Goal: Task Accomplishment & Management: Complete application form

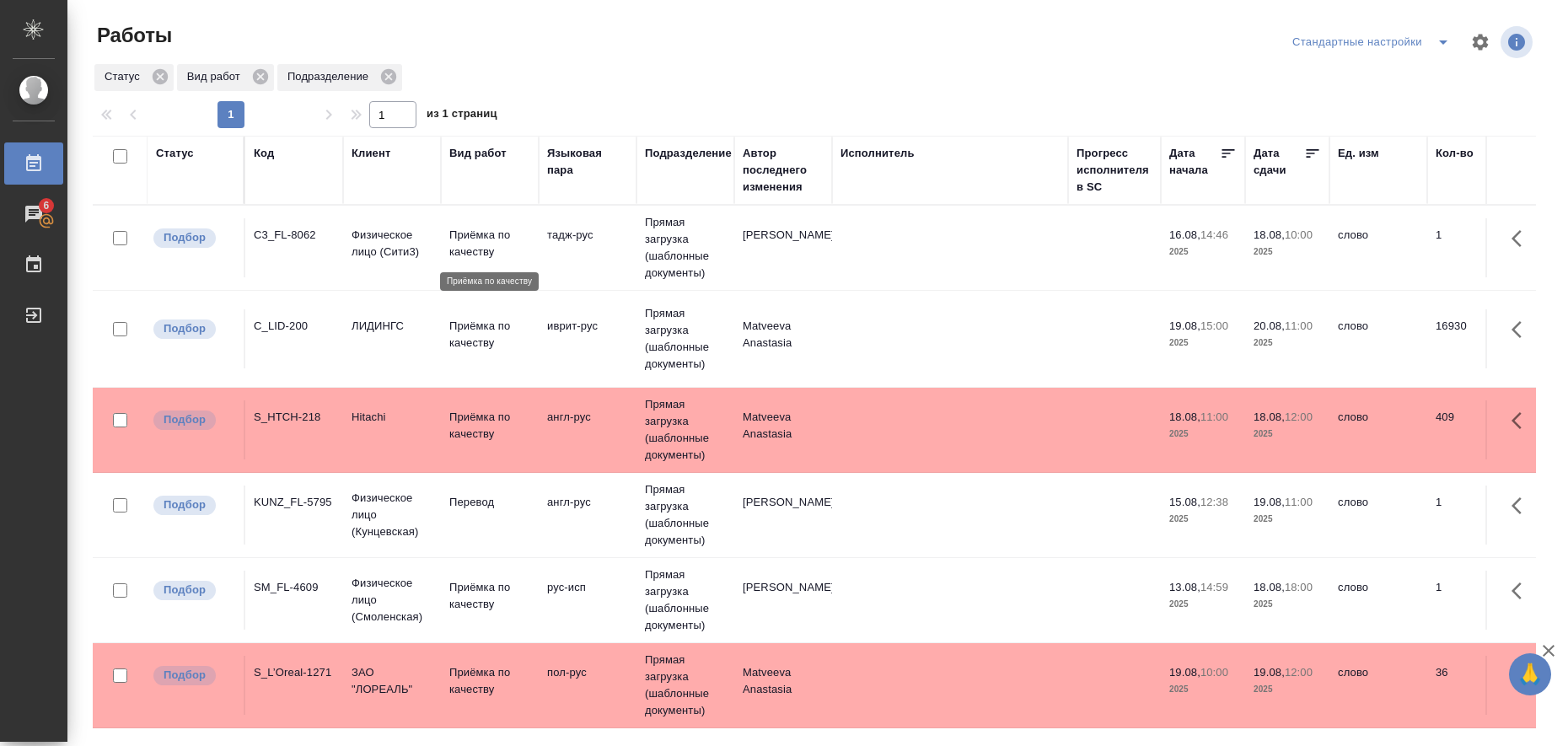
click at [479, 242] on p "Приёмка по качеству" at bounding box center [490, 243] width 81 height 34
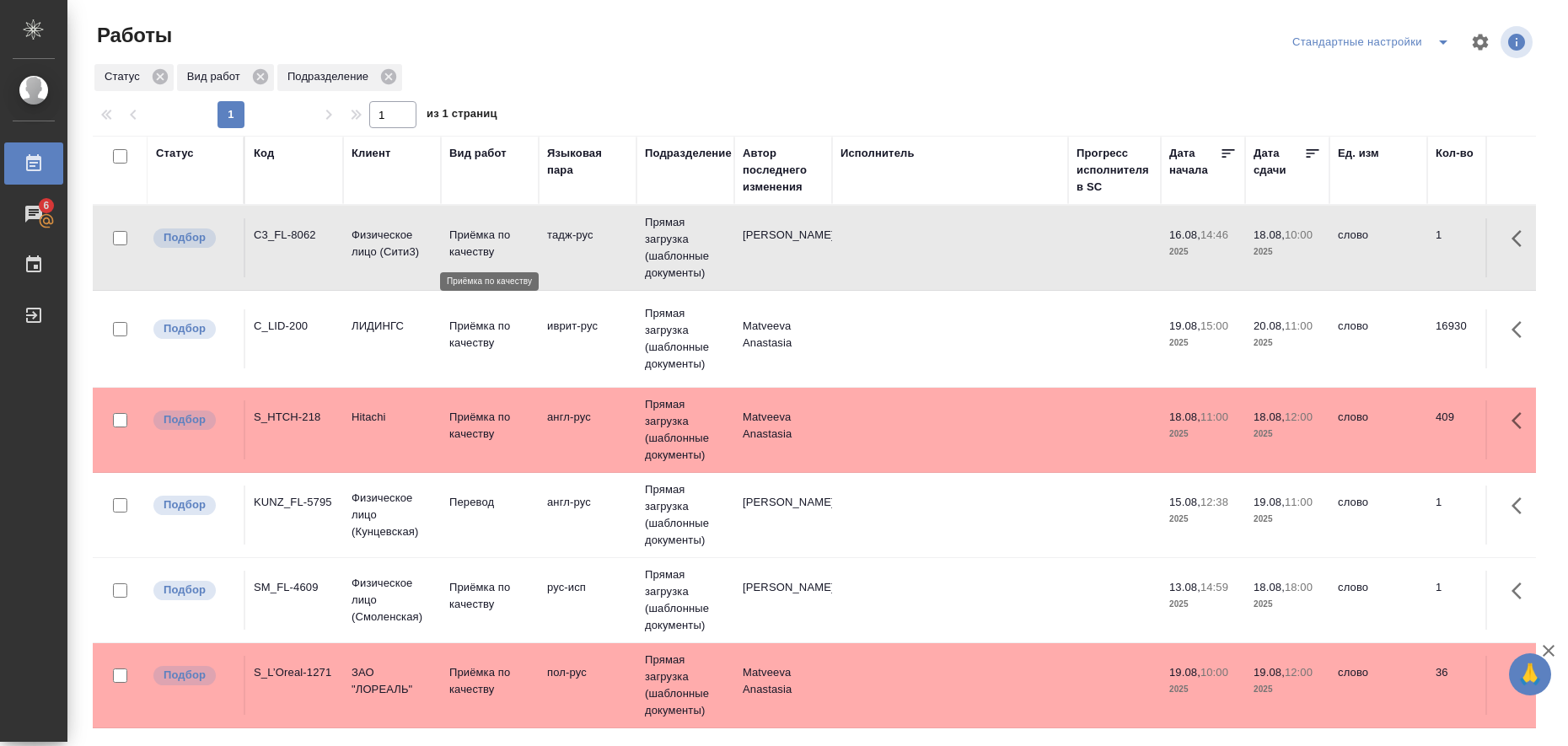
click at [479, 242] on p "Приёмка по качеству" at bounding box center [490, 243] width 81 height 34
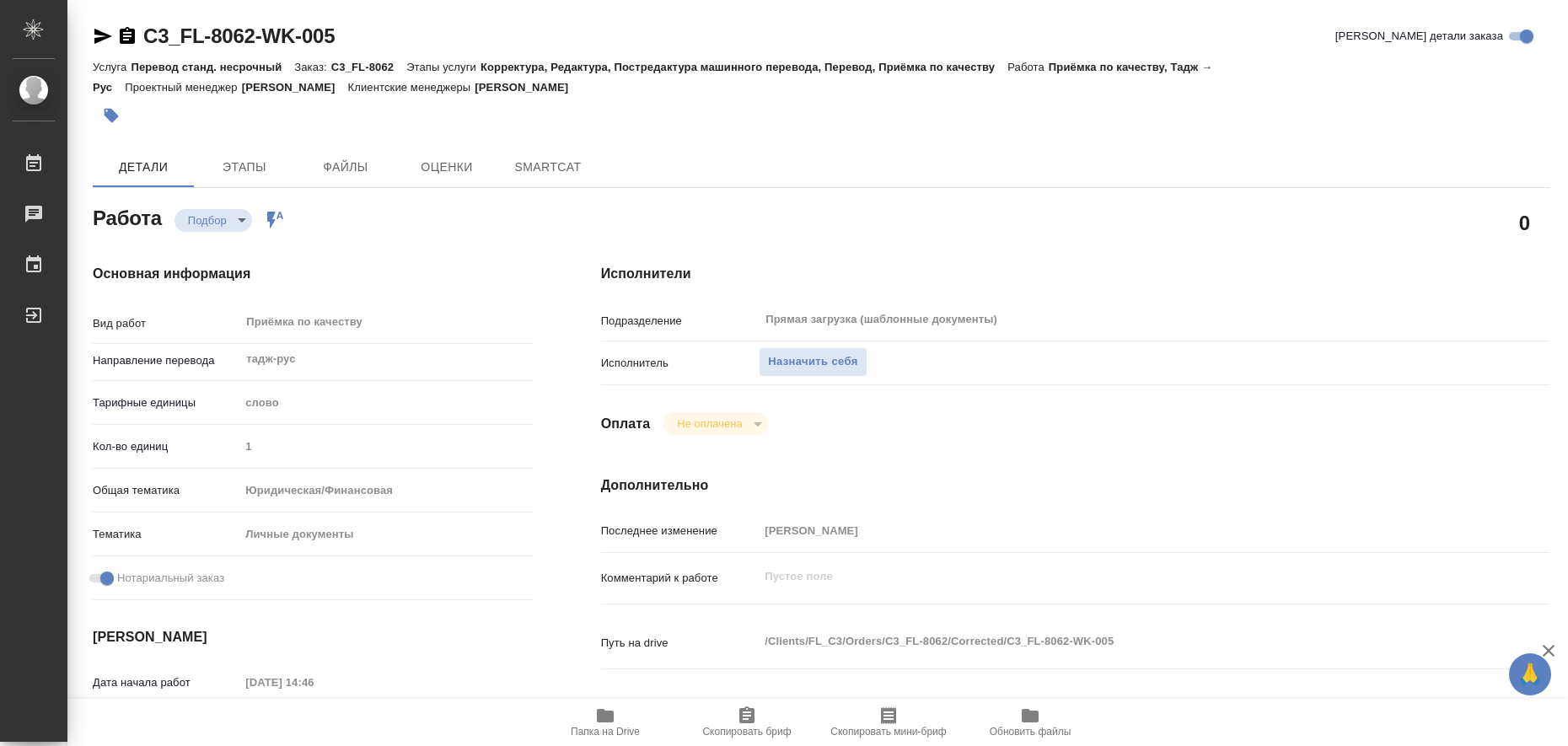
type textarea "x"
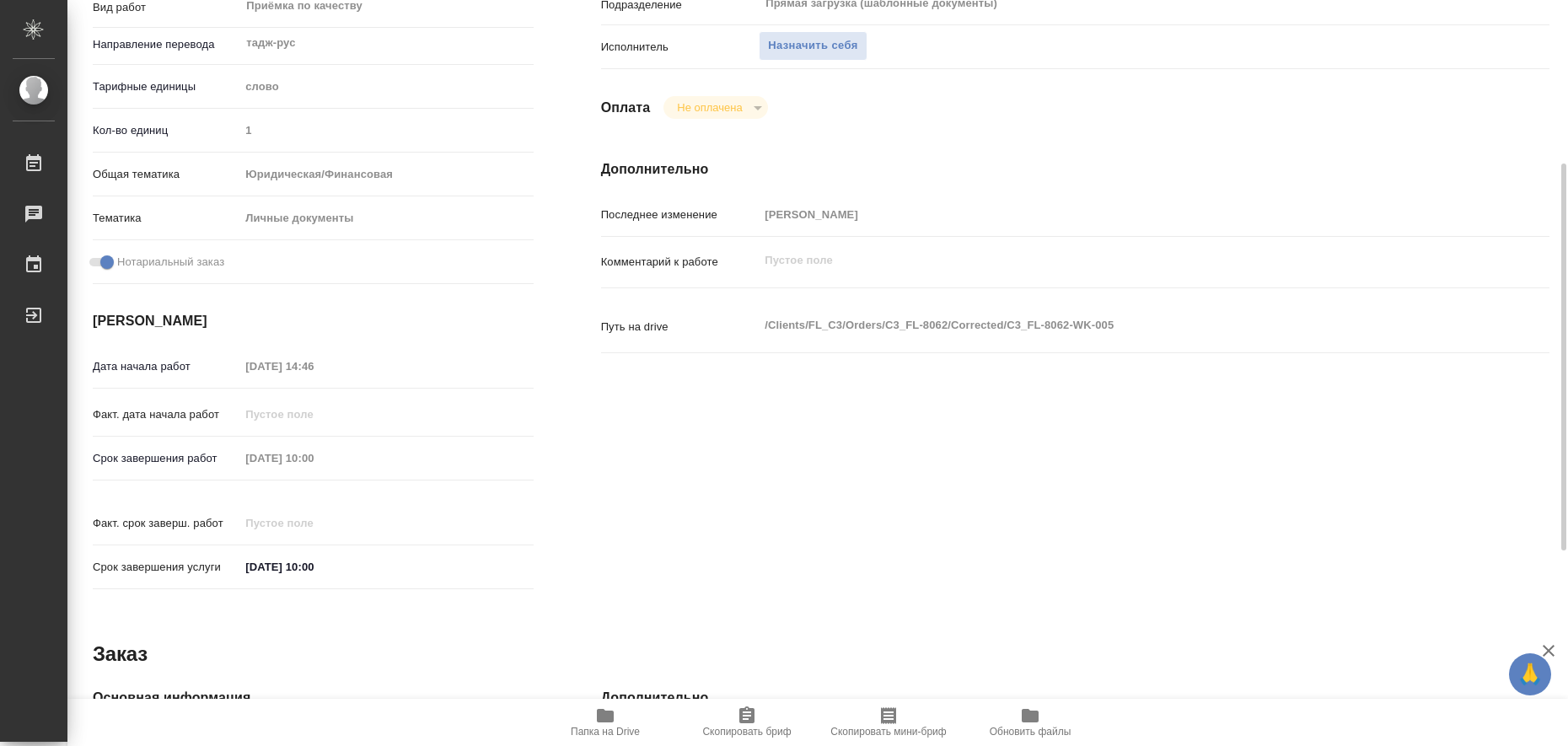
type textarea "x"
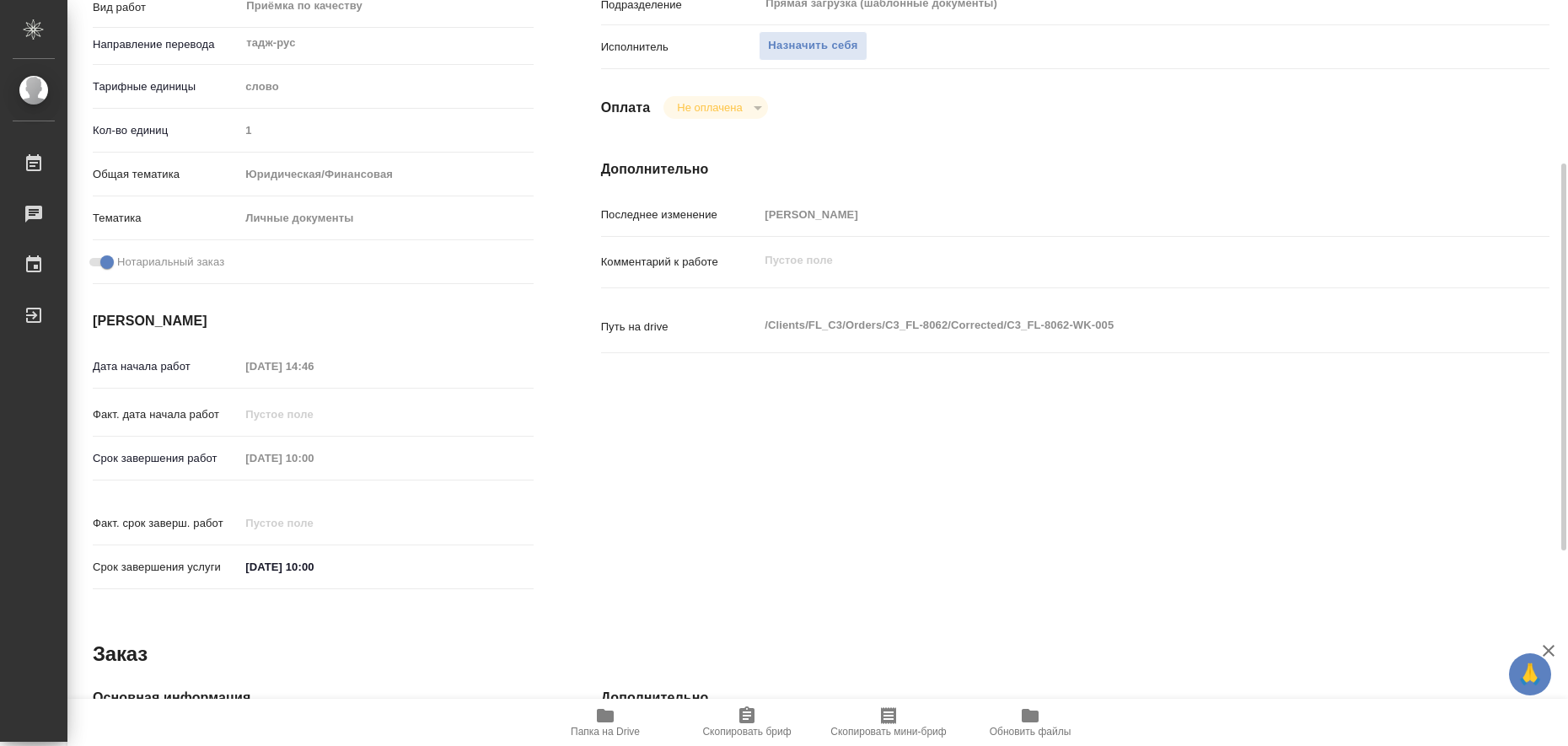
scroll to position [526, 0]
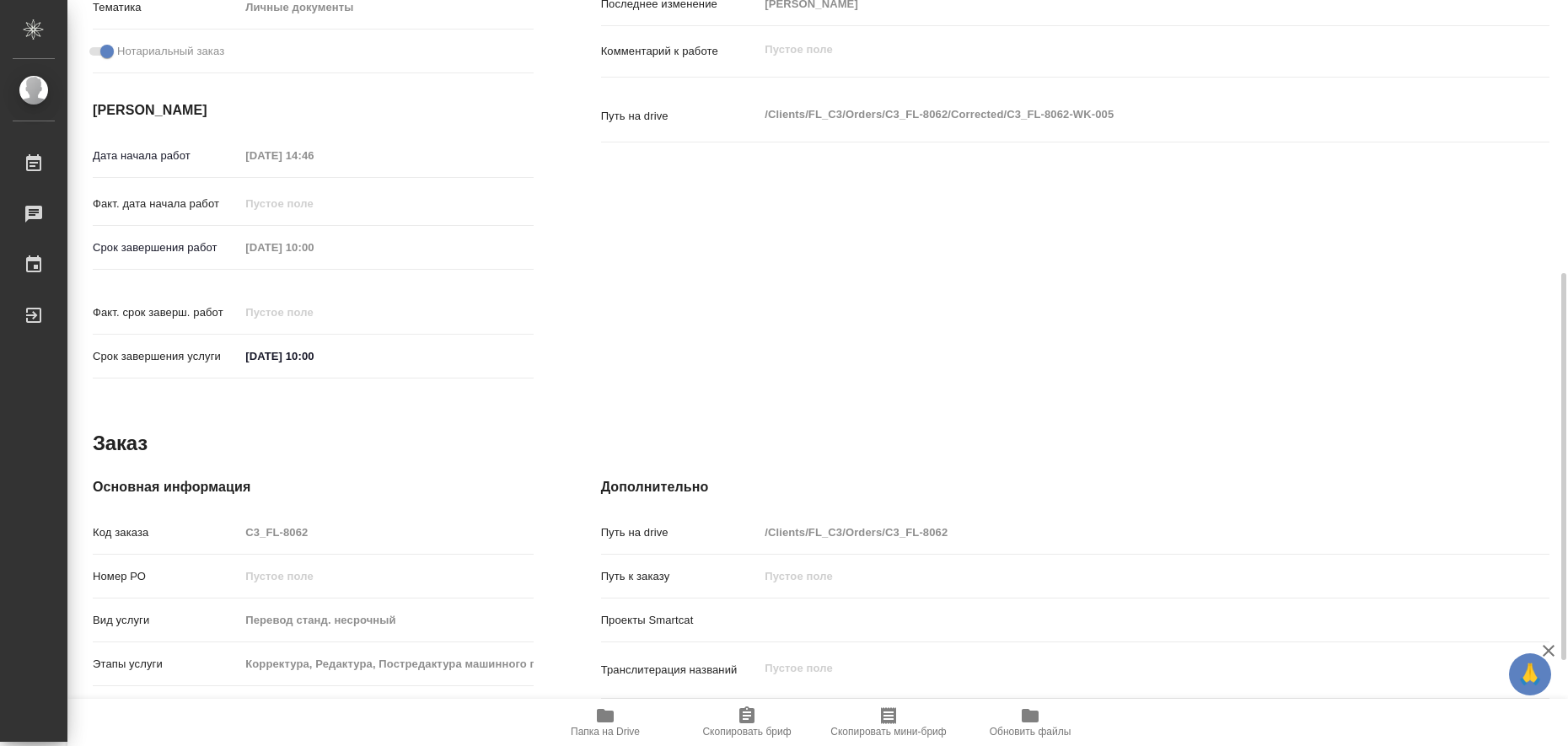
type textarea "x"
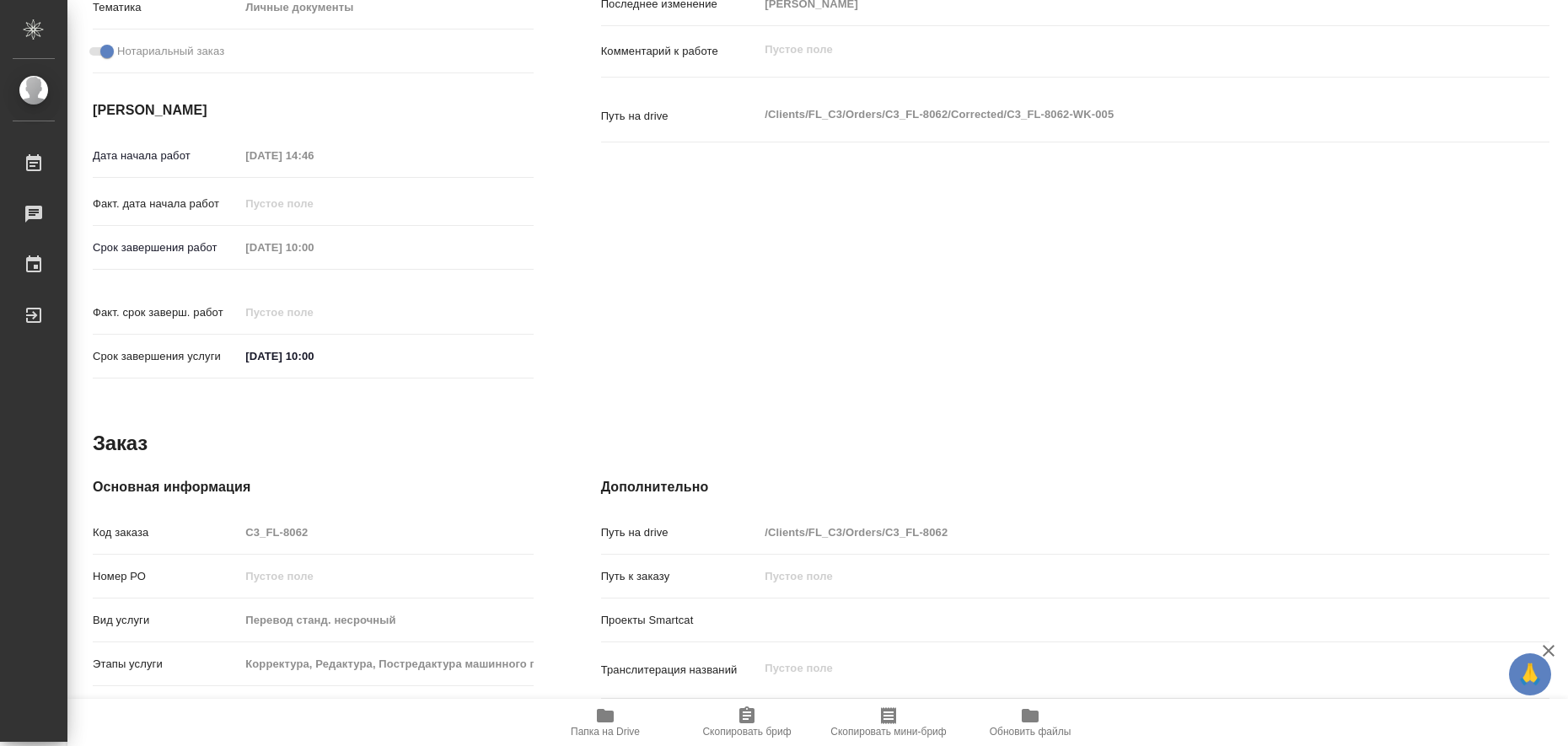
scroll to position [0, 0]
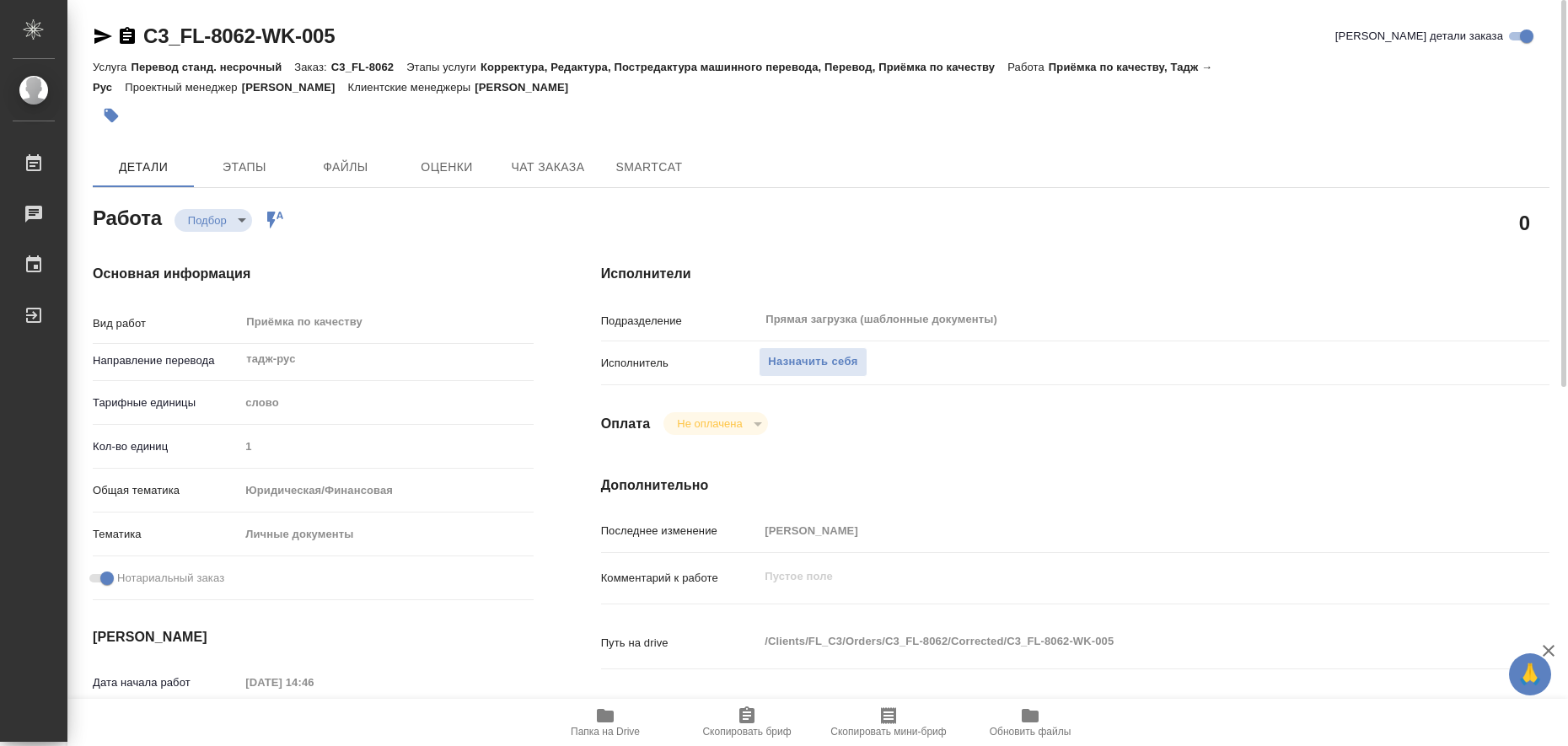
type textarea "x"
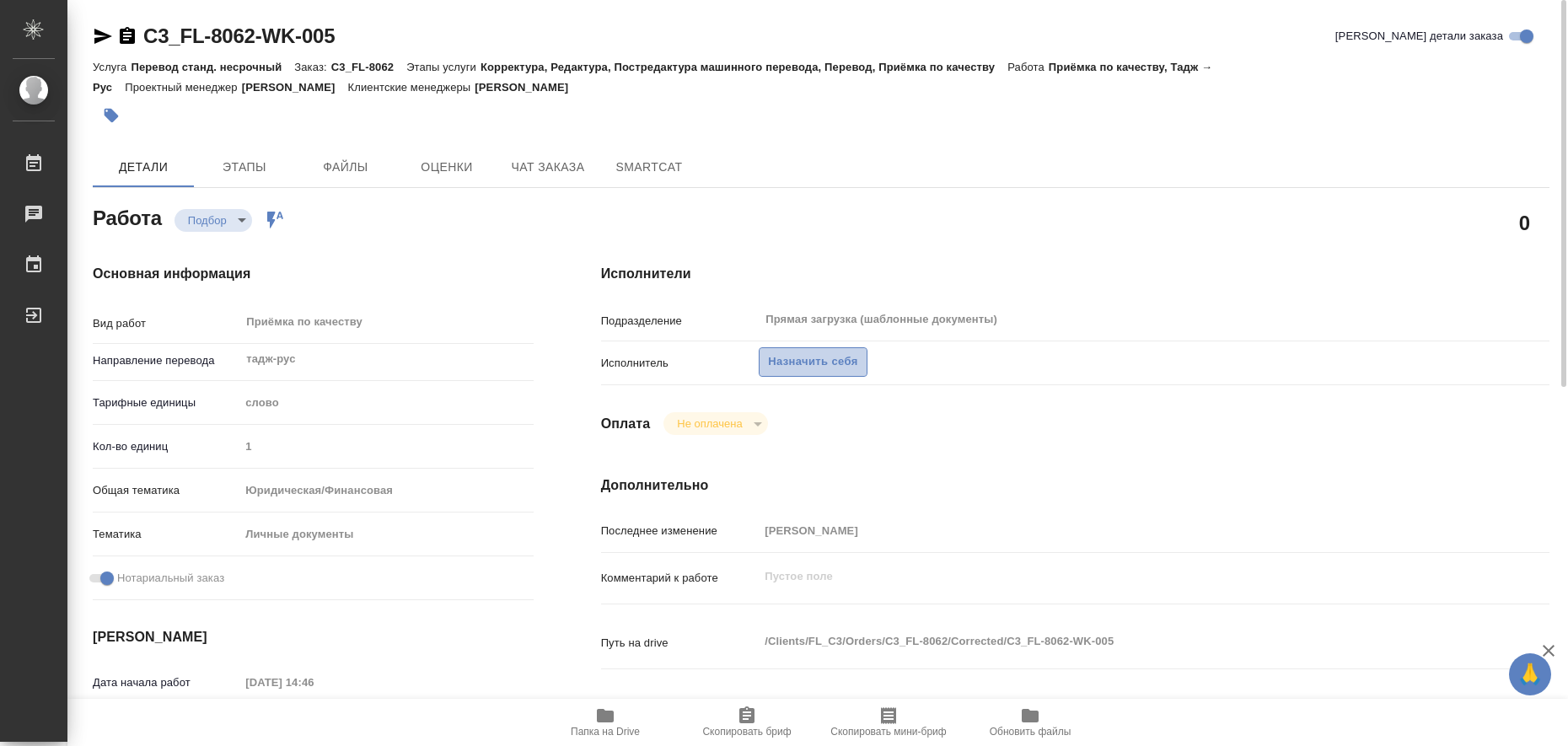
click at [826, 355] on span "Назначить себя" at bounding box center [812, 361] width 90 height 20
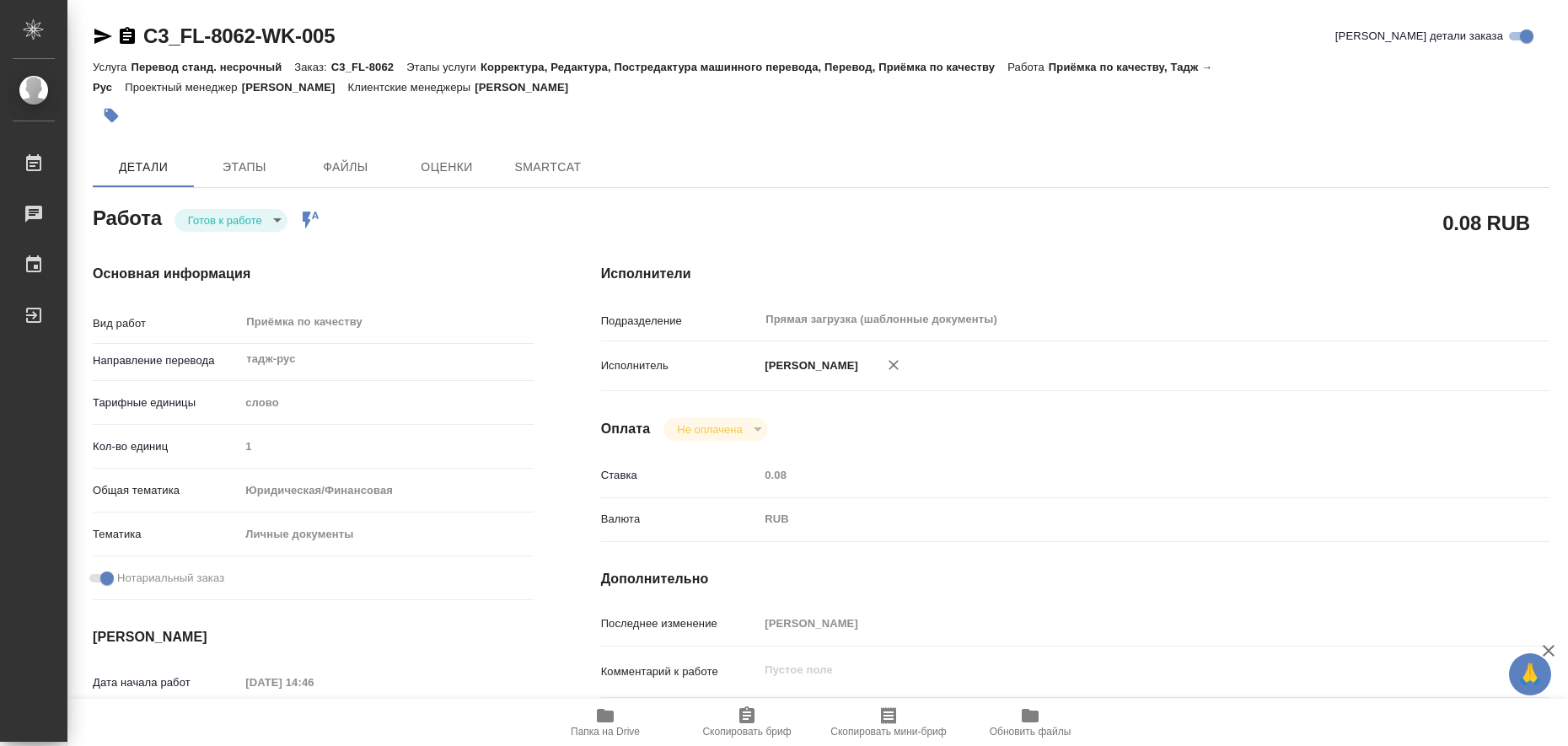
type textarea "x"
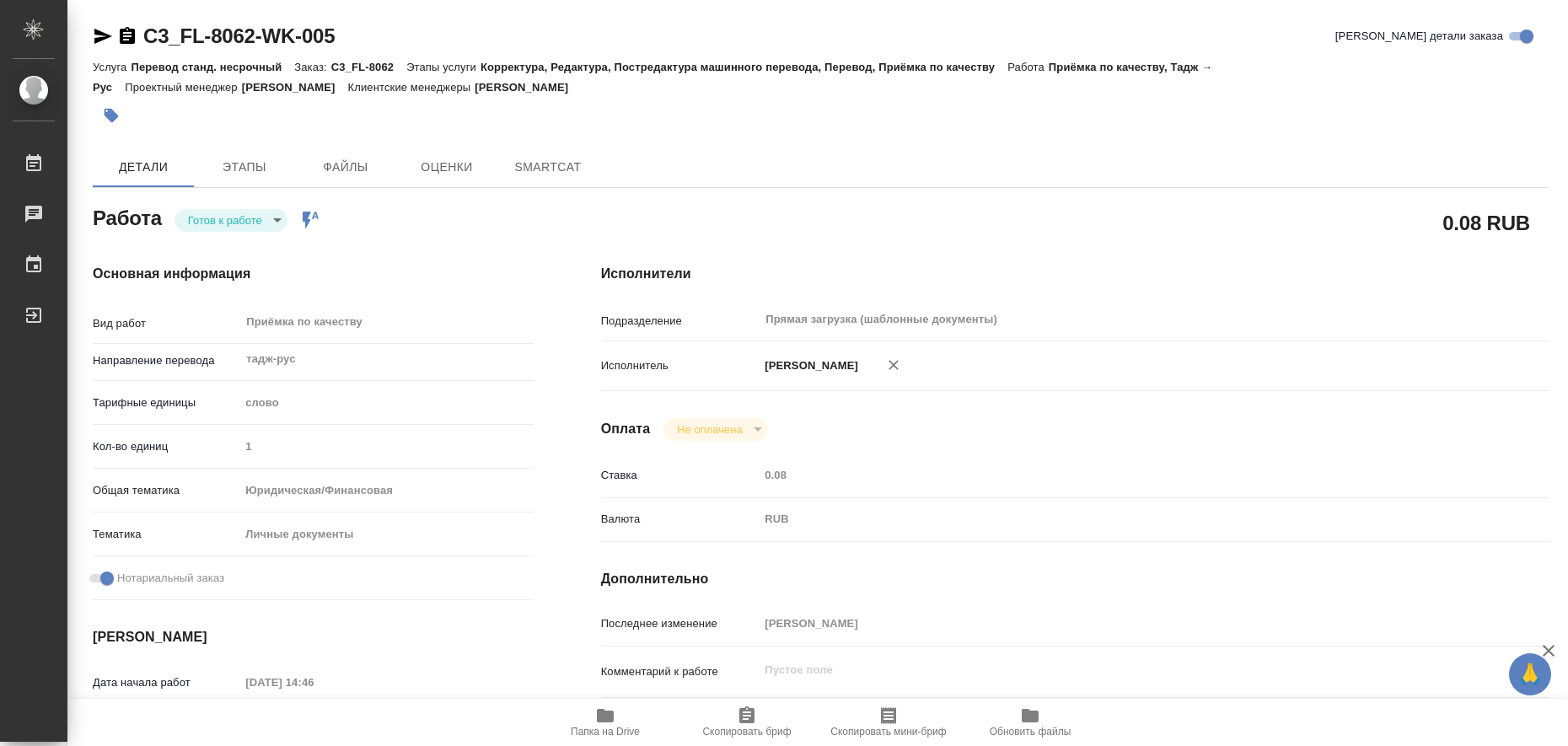
type textarea "x"
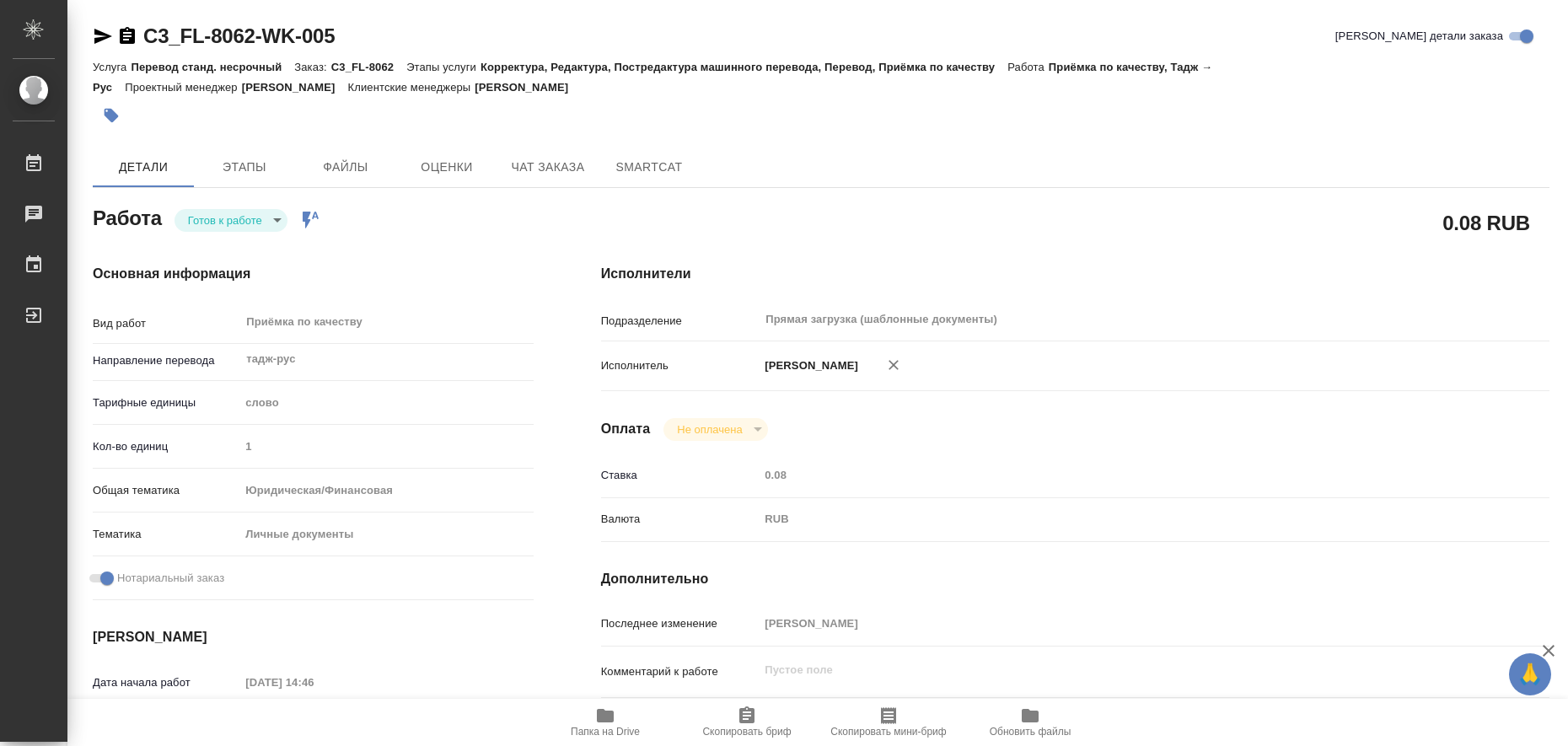
type textarea "x"
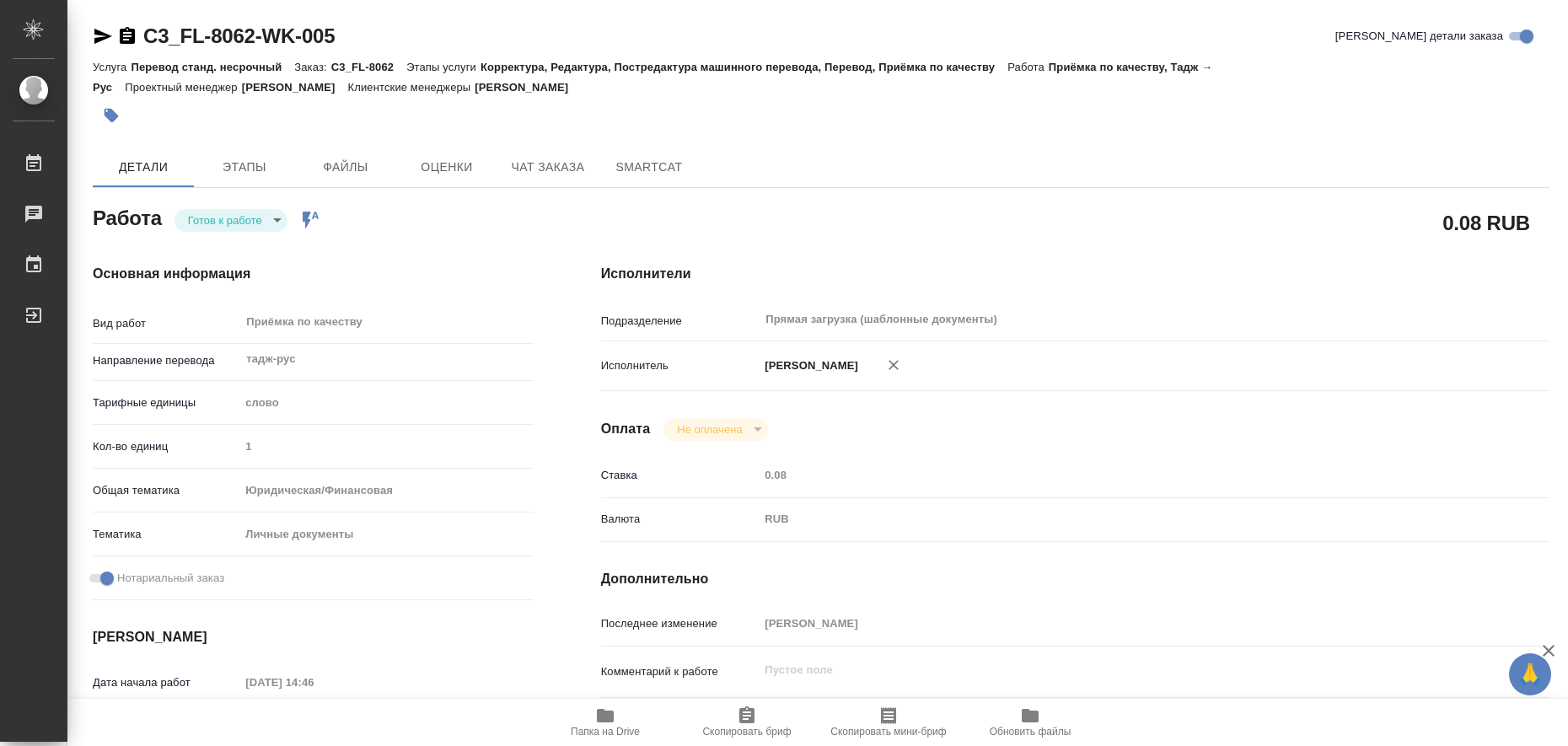
type textarea "x"
